Goal: Navigation & Orientation: Find specific page/section

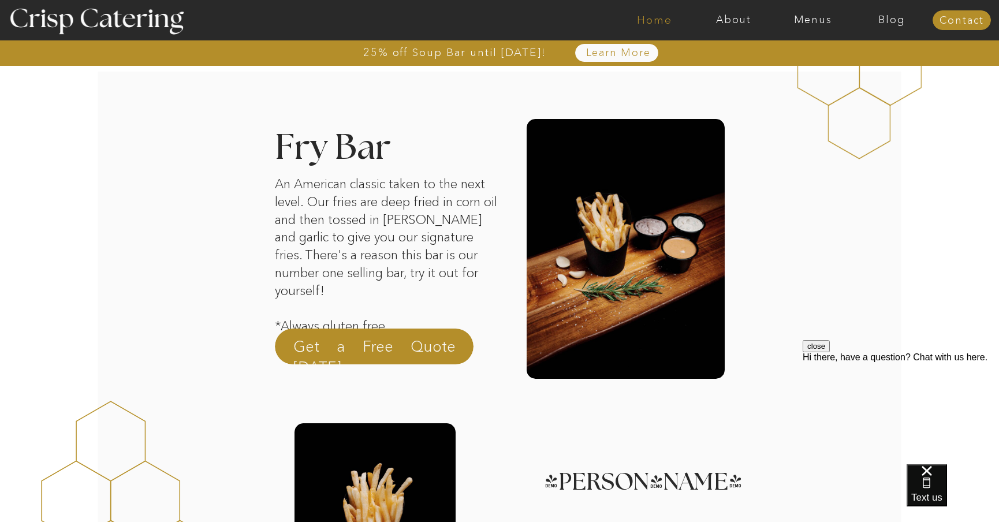
scroll to position [1515, 0]
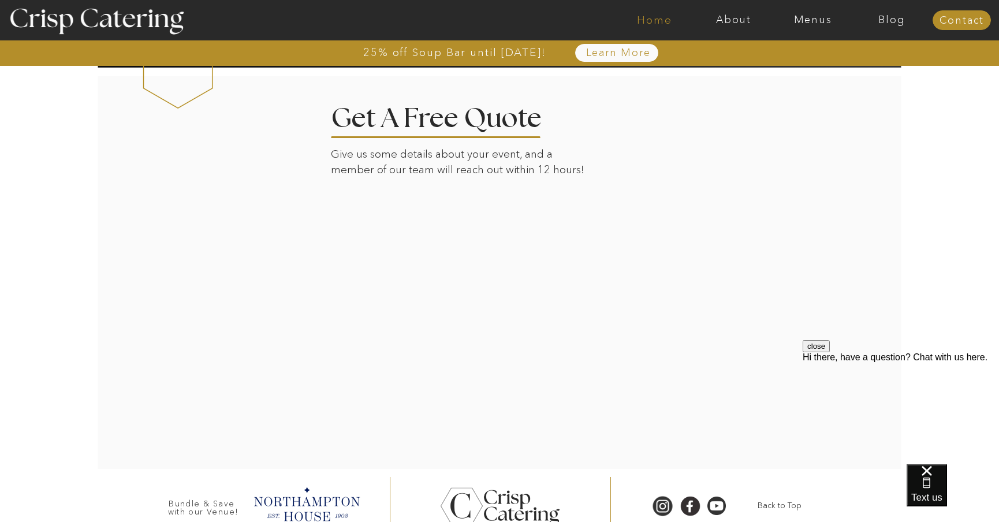
click at [659, 16] on nav "Home" at bounding box center [654, 20] width 79 height 12
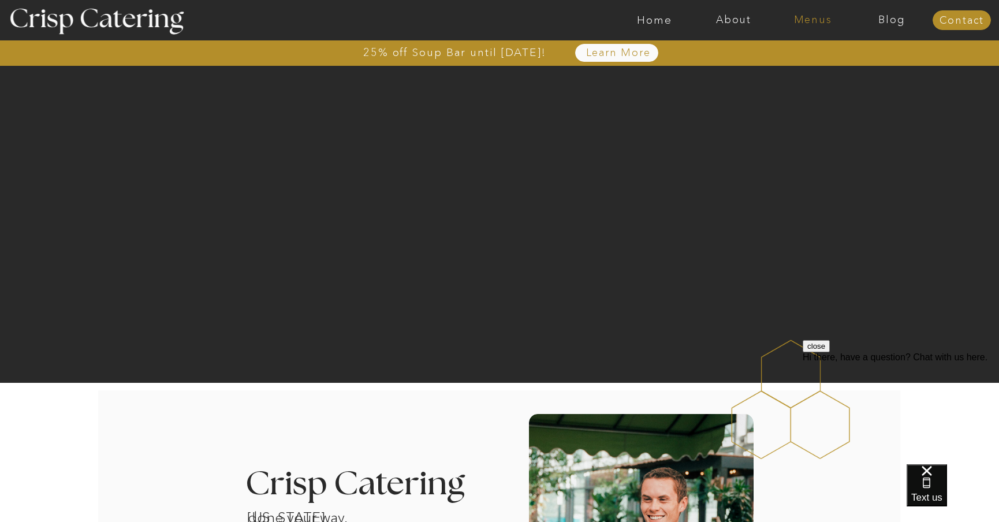
click at [823, 14] on nav "Menus" at bounding box center [812, 20] width 79 height 12
